Goal: Complete application form: Complete application form

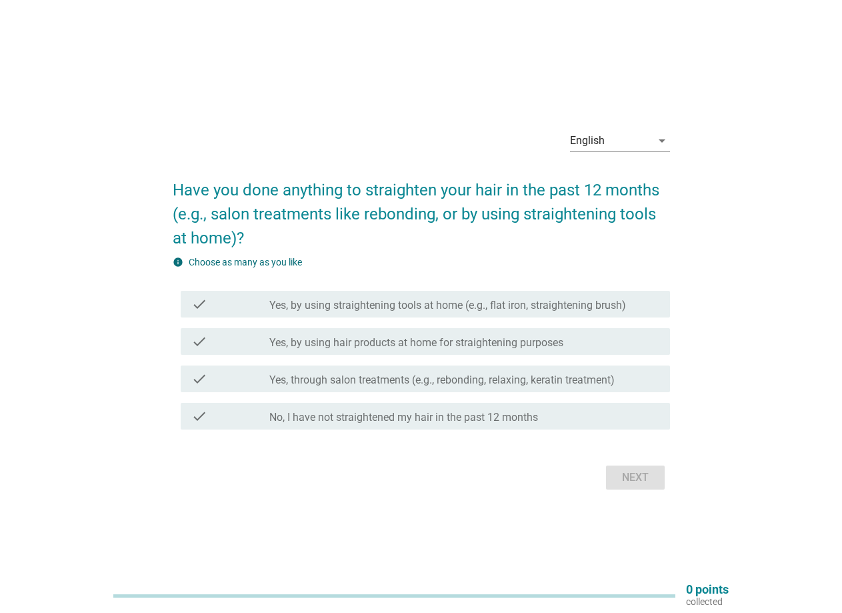
click at [439, 305] on label "Yes, by using straightening tools at home (e.g., flat iron, straightening brush)" at bounding box center [447, 305] width 357 height 13
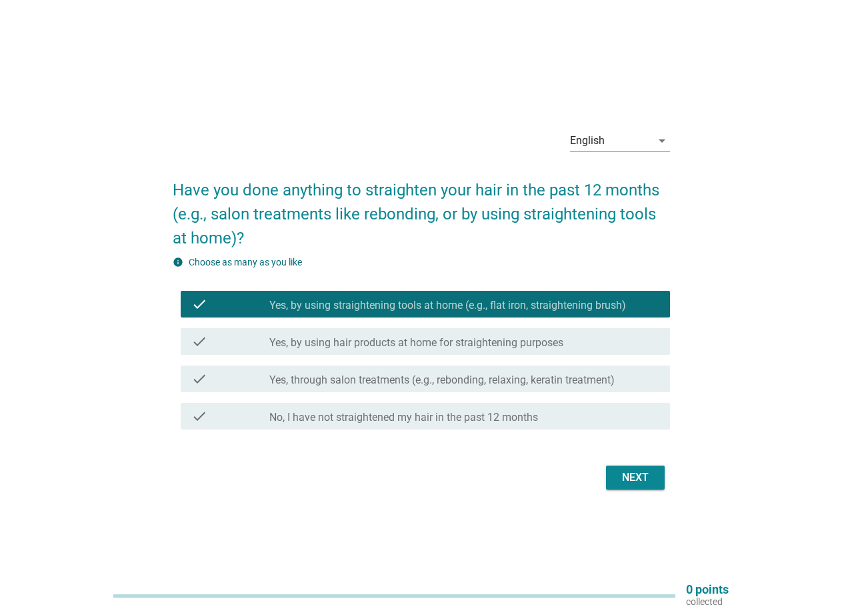
click at [653, 479] on div "Next" at bounding box center [635, 477] width 37 height 16
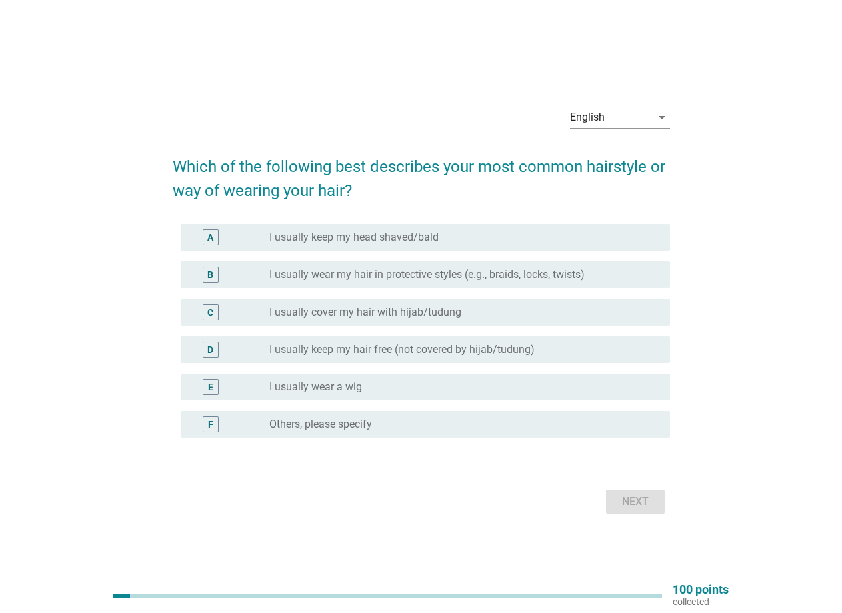
click at [406, 351] on label "I usually keep my hair free (not covered by hijab/tudung)" at bounding box center [401, 349] width 265 height 13
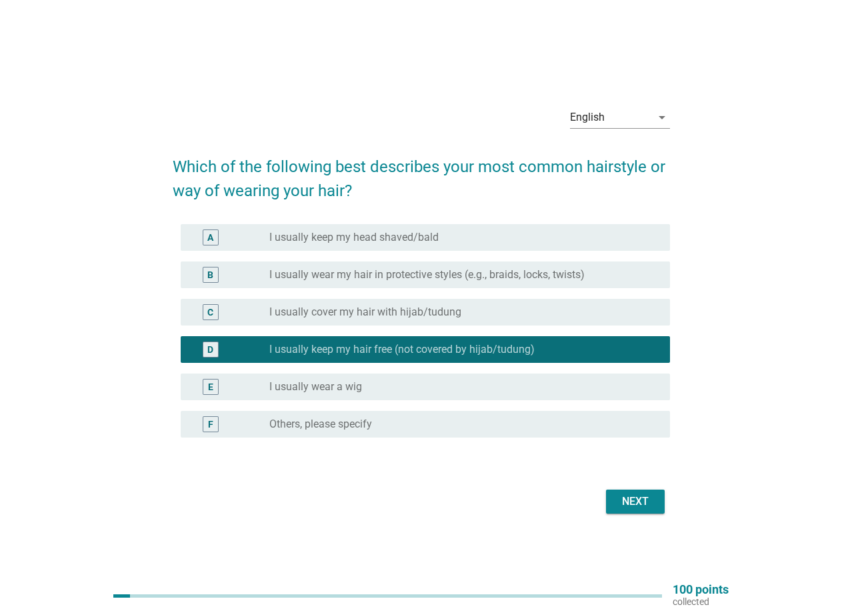
click at [630, 502] on div "Next" at bounding box center [635, 501] width 37 height 16
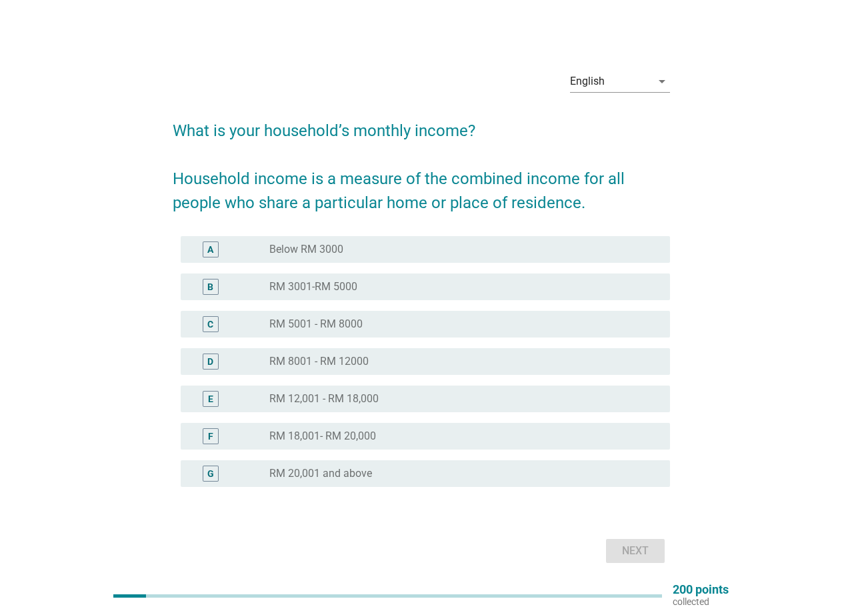
click at [301, 289] on label "RM 3001-RM 5000" at bounding box center [313, 286] width 88 height 13
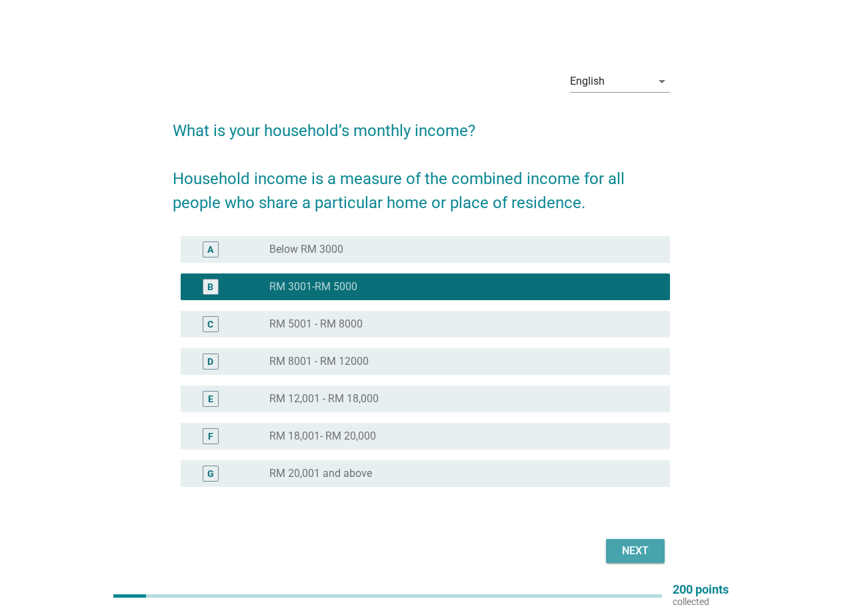
click at [655, 551] on button "Next" at bounding box center [635, 551] width 59 height 24
